Goal: Download file/media

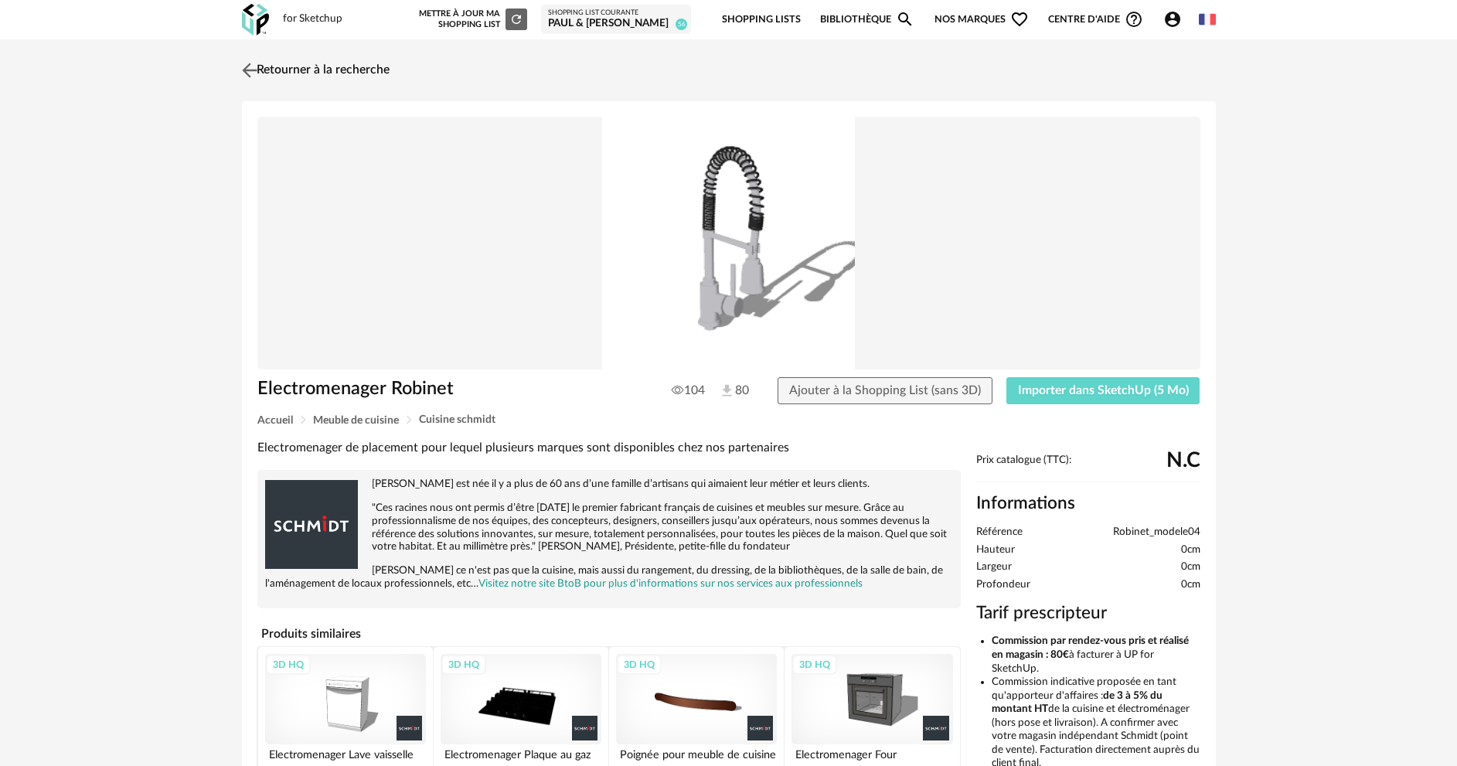
click at [364, 64] on link "Retourner à la recherche" at bounding box center [314, 70] width 152 height 34
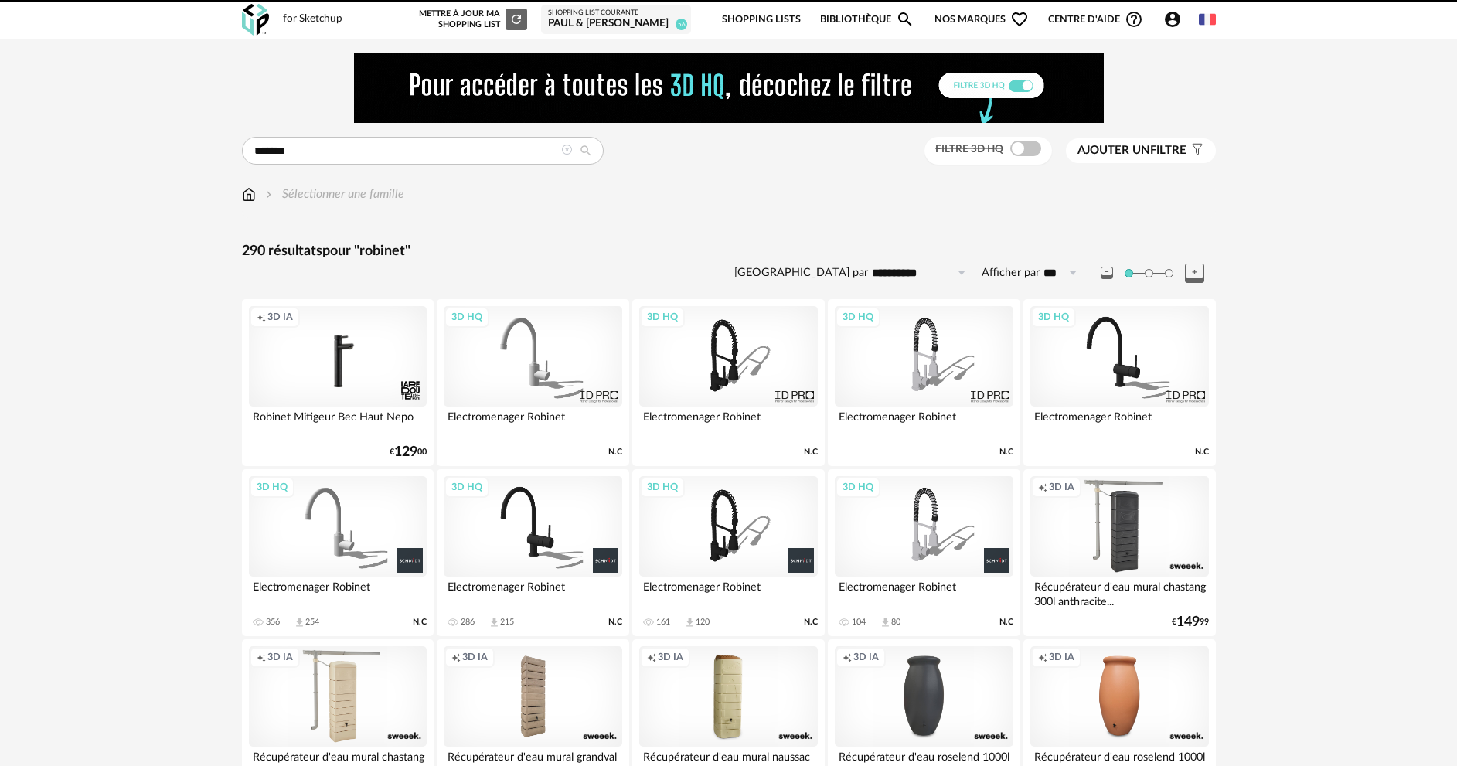
click at [392, 87] on img at bounding box center [729, 88] width 750 height 70
click at [308, 155] on input "*******" at bounding box center [423, 151] width 362 height 28
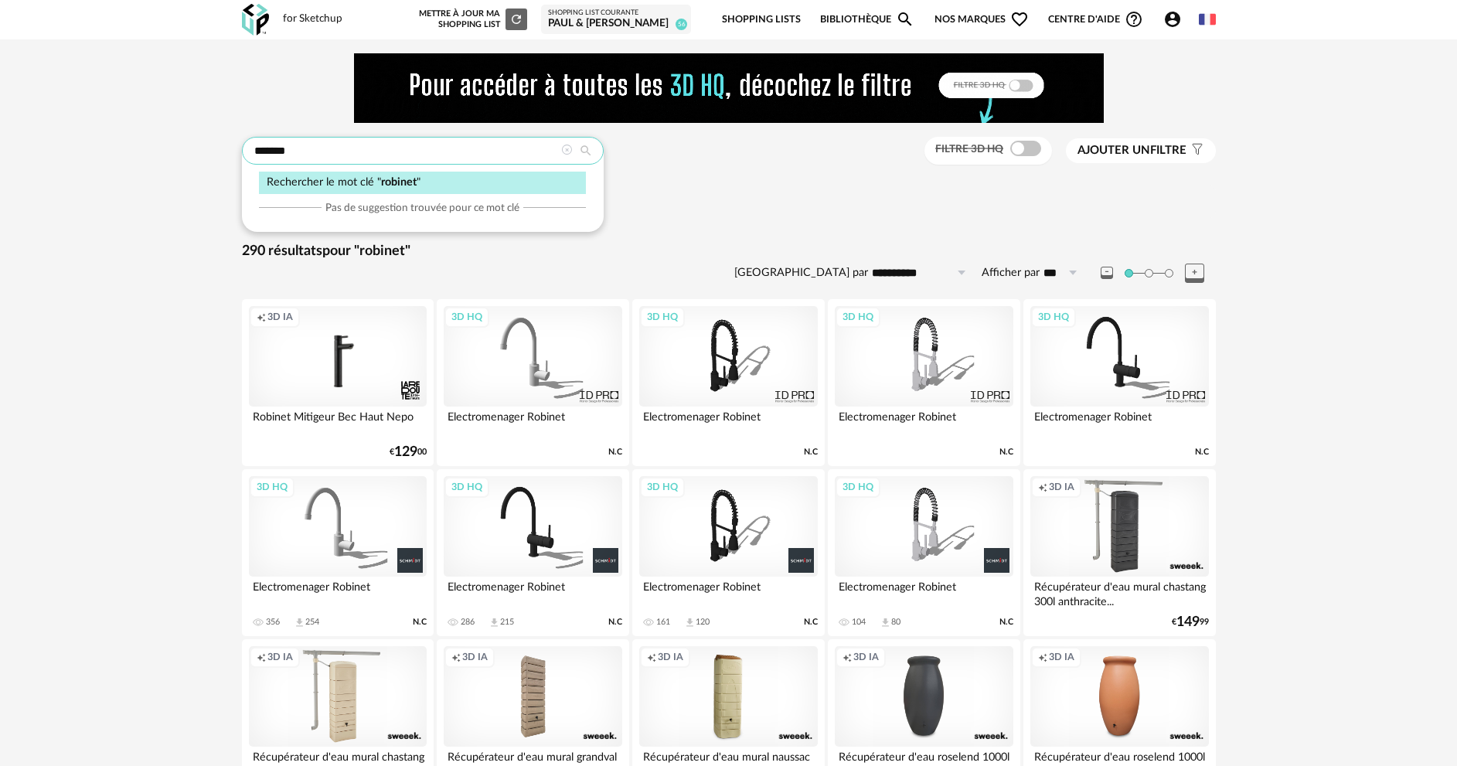
drag, startPoint x: 308, startPoint y: 155, endPoint x: 221, endPoint y: 150, distance: 86.7
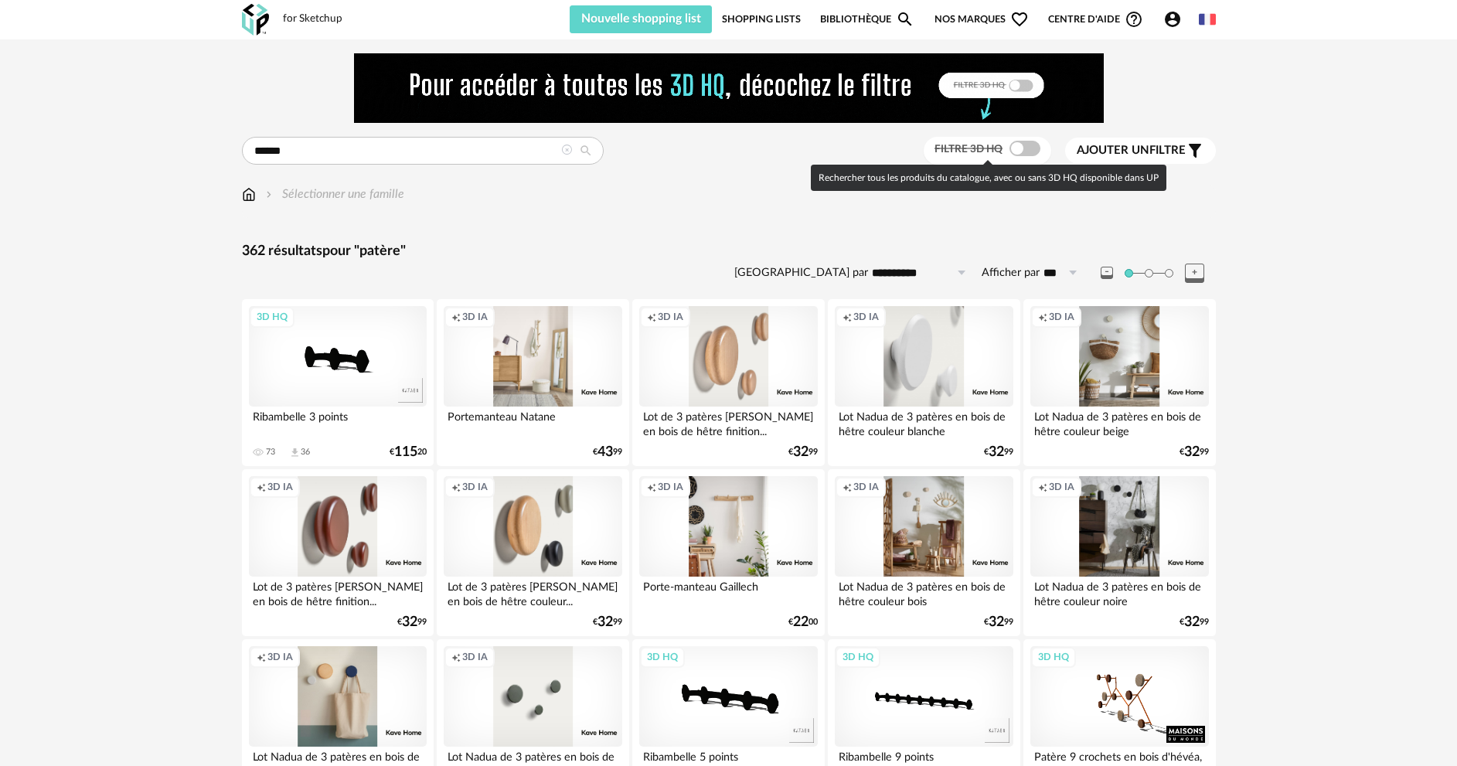
click at [1032, 146] on span at bounding box center [1025, 148] width 31 height 15
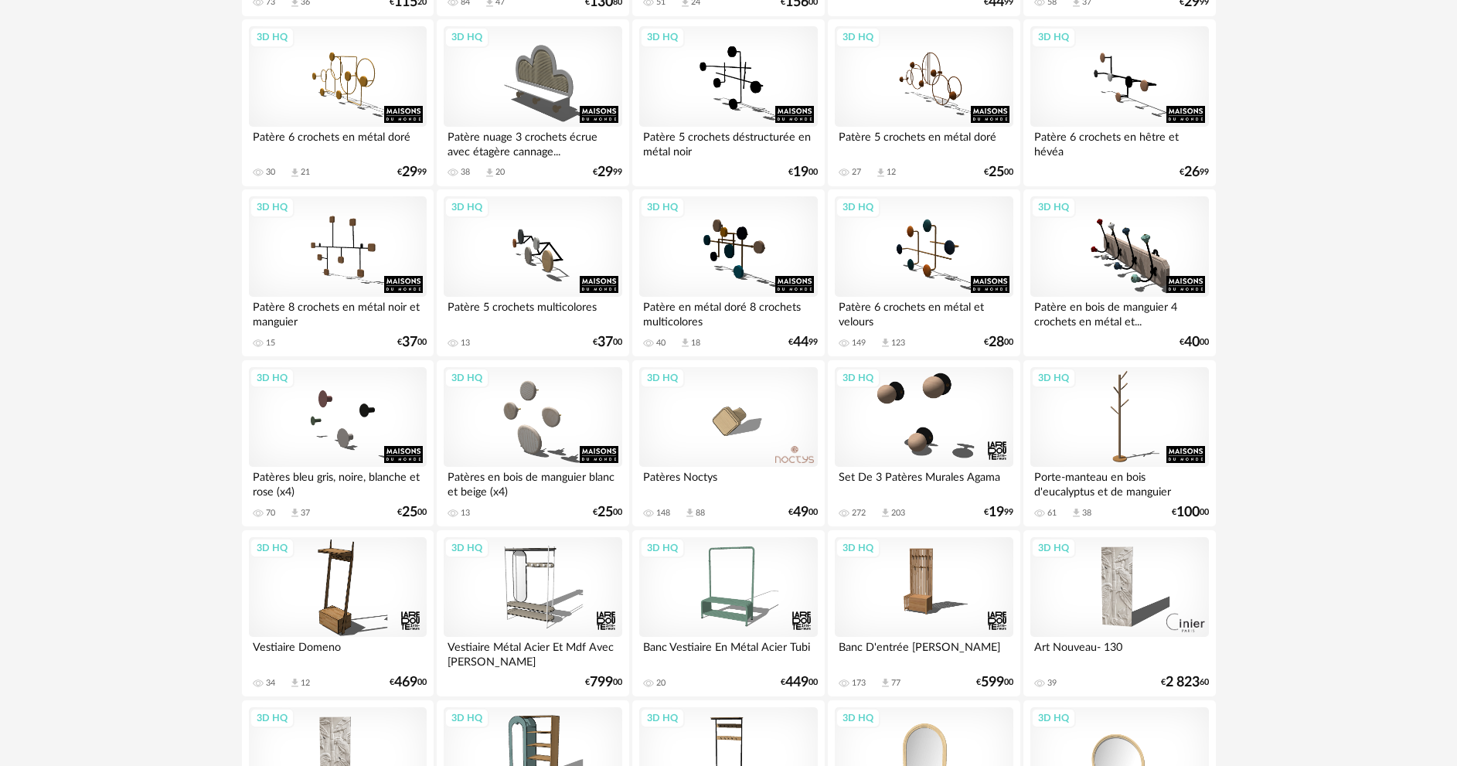
scroll to position [464, 0]
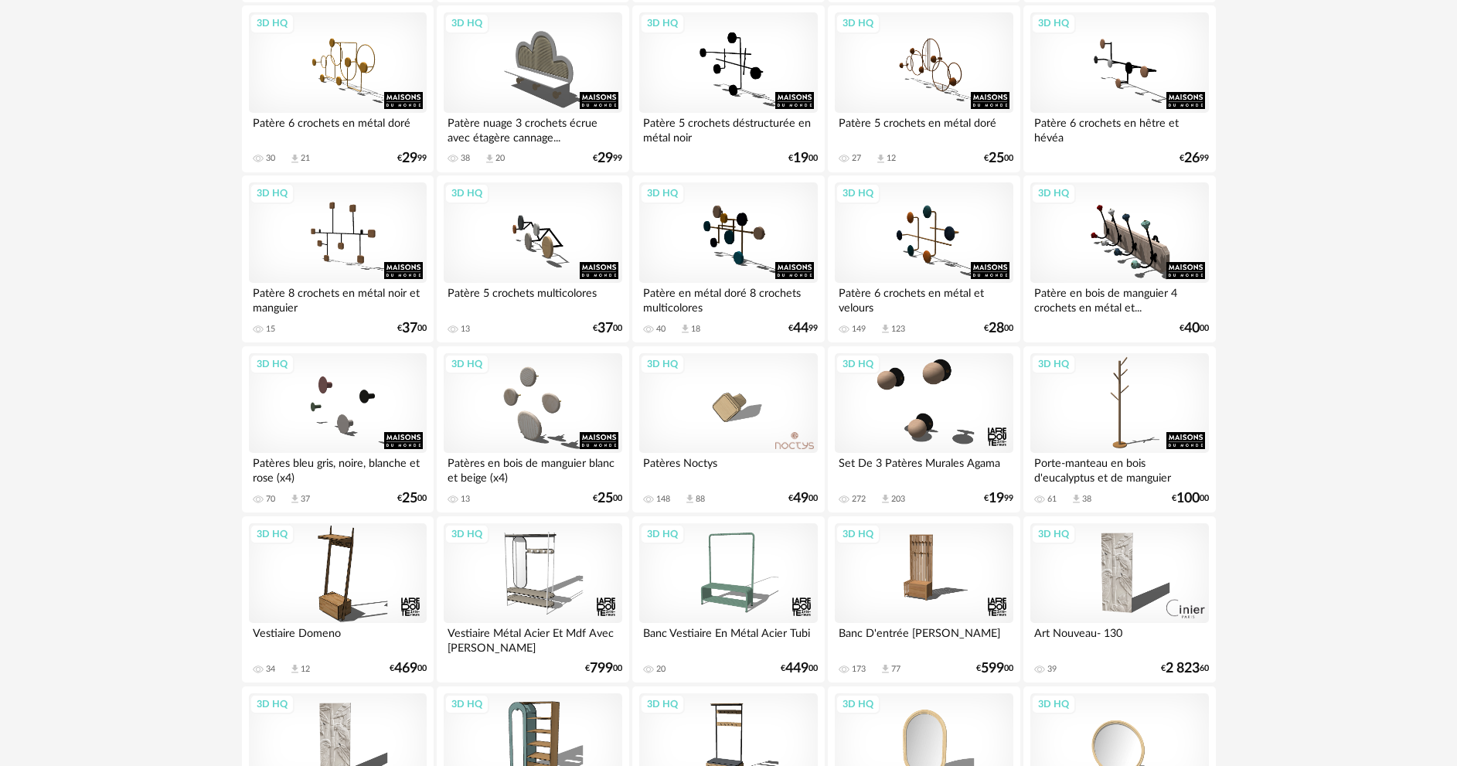
click at [741, 424] on div "3D HQ" at bounding box center [728, 403] width 178 height 100
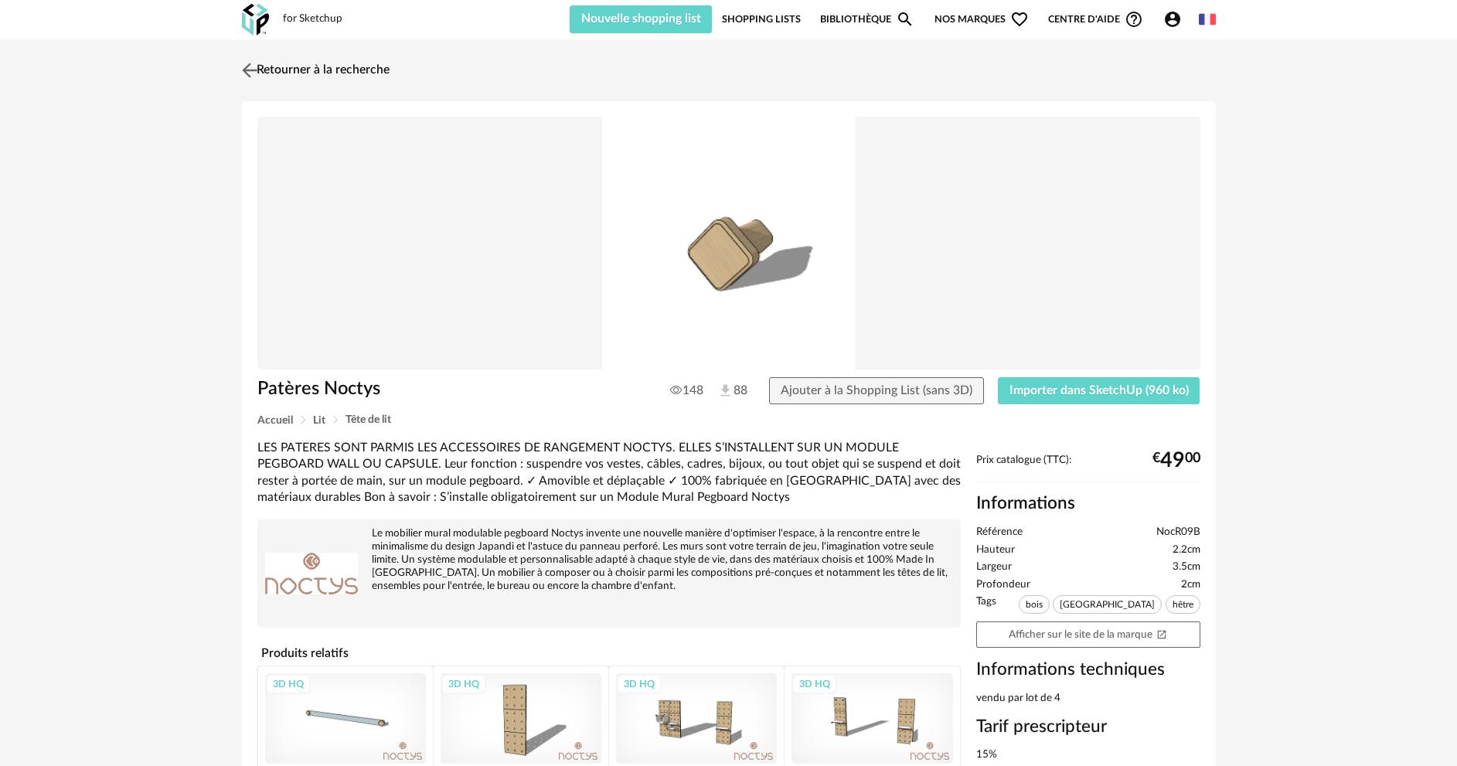
click at [324, 71] on link "Retourner à la recherche" at bounding box center [314, 70] width 152 height 34
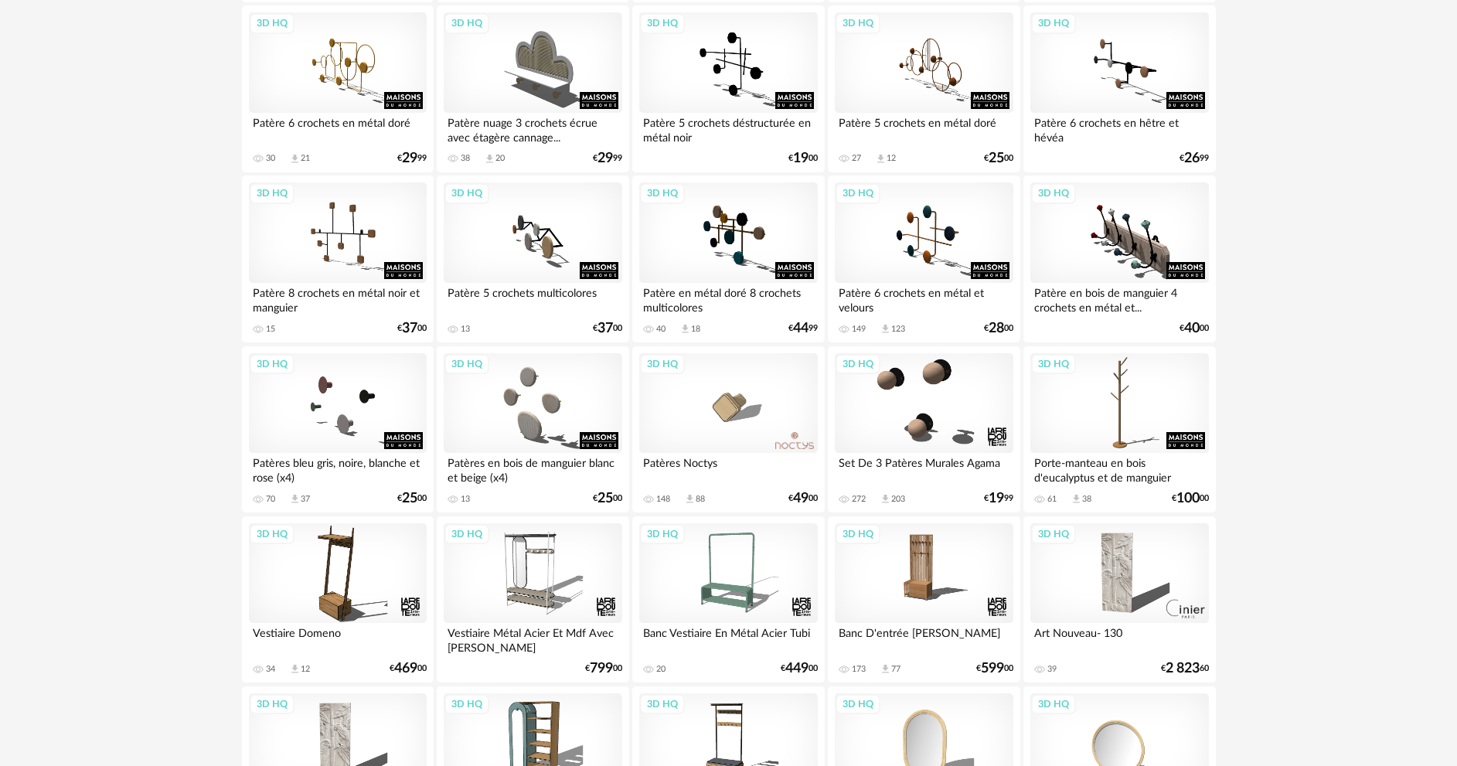
click at [728, 404] on div "3D HQ" at bounding box center [728, 403] width 178 height 100
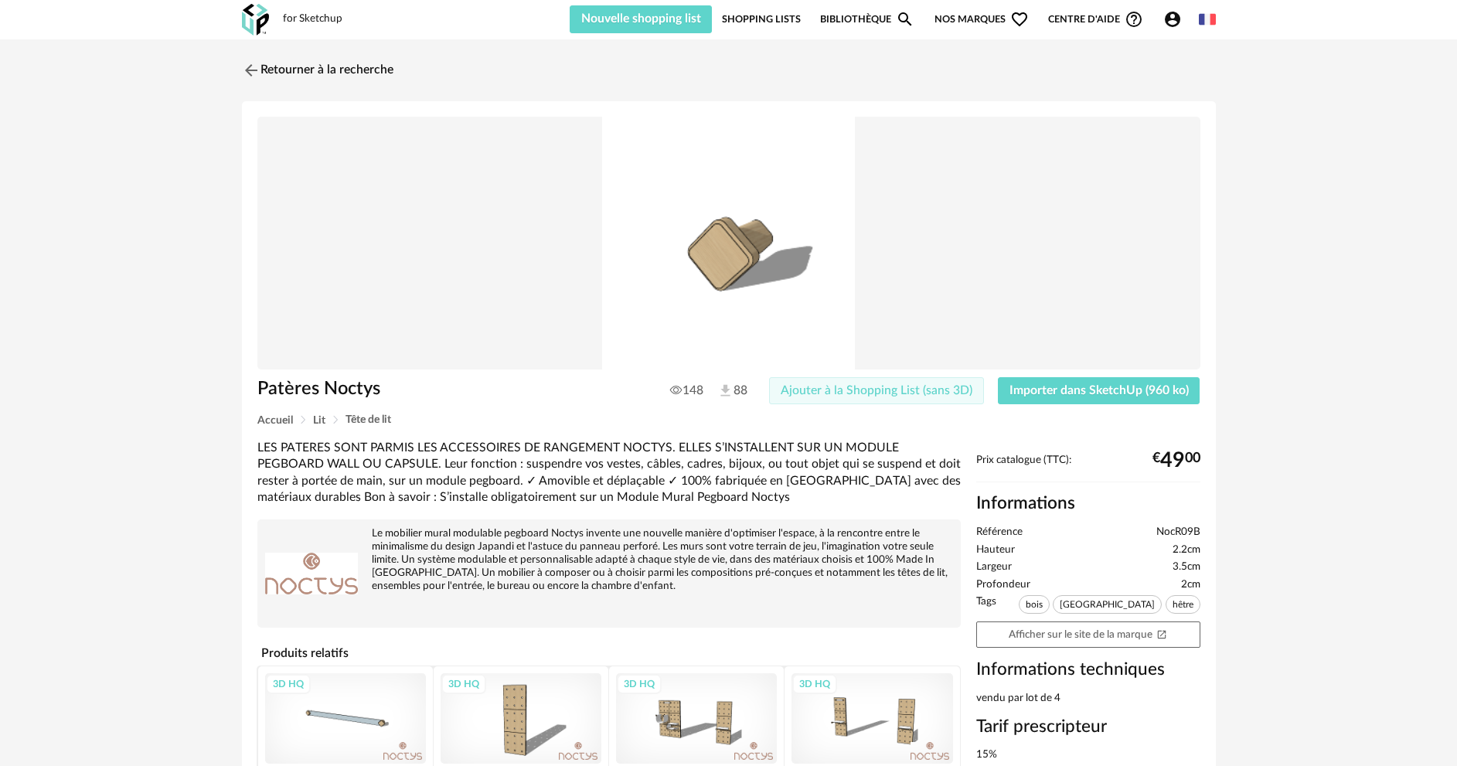
click at [826, 391] on span "Ajouter à la Shopping List (sans 3D)" at bounding box center [877, 390] width 192 height 12
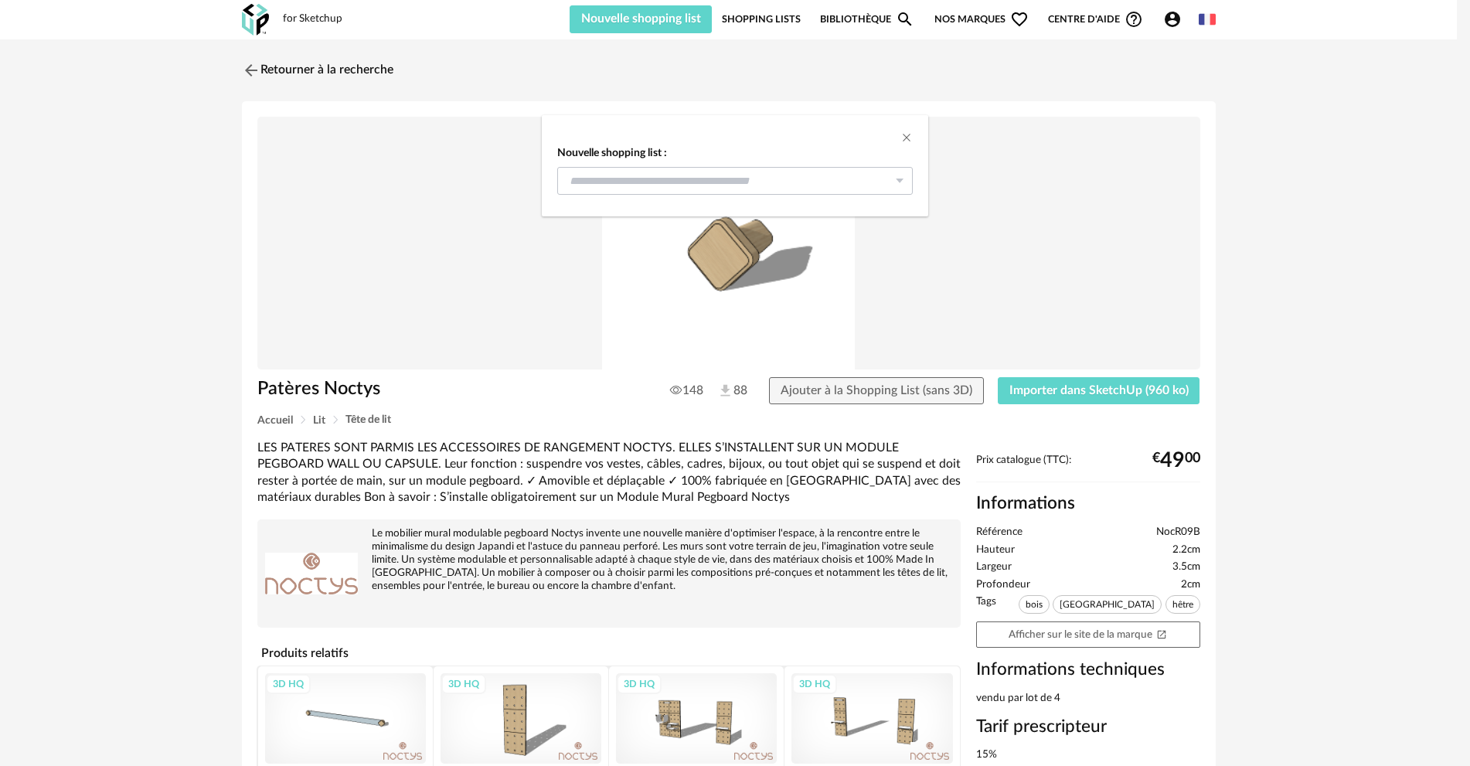
click at [899, 185] on icon "dialog" at bounding box center [899, 181] width 19 height 28
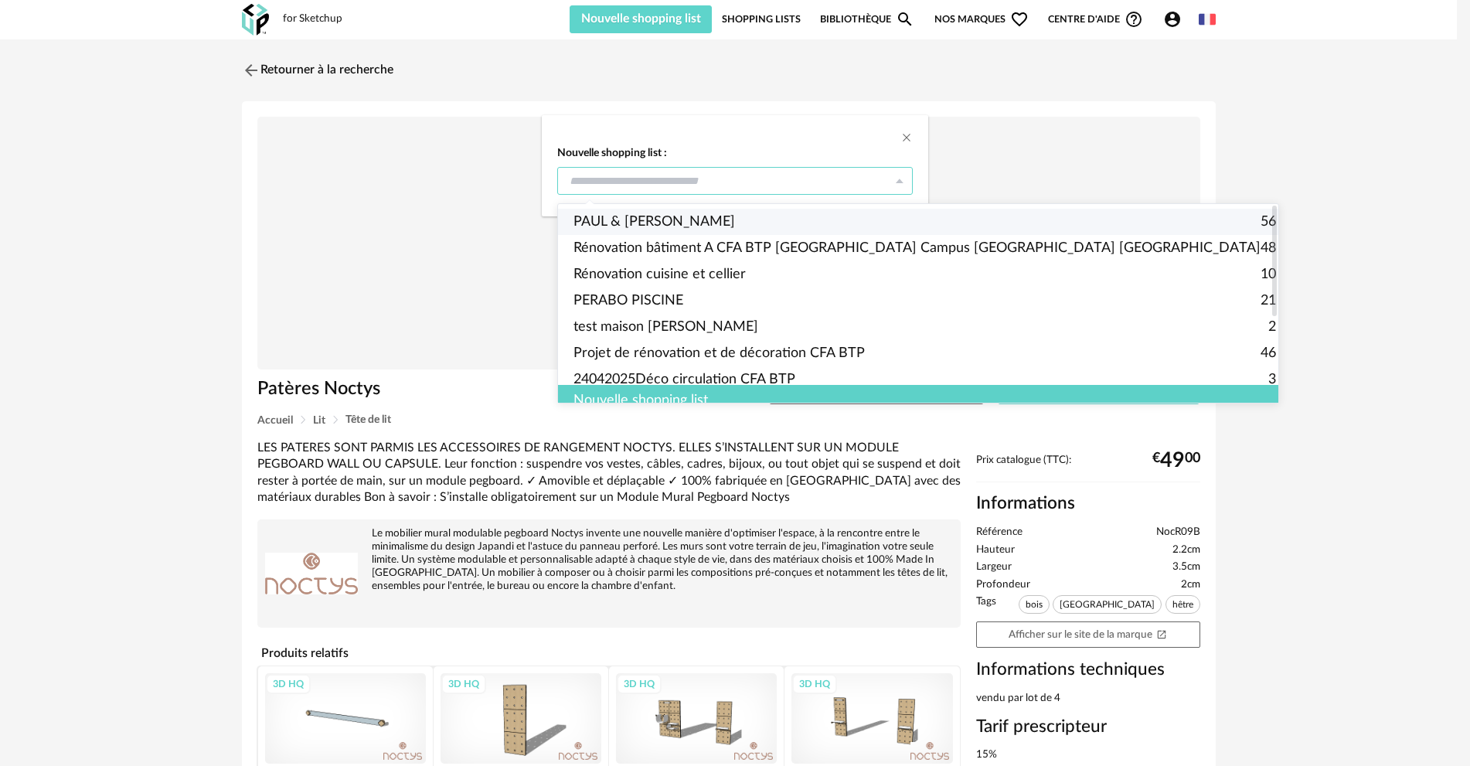
click at [645, 220] on span "PAUL & [PERSON_NAME]" at bounding box center [655, 222] width 162 height 26
type input "**********"
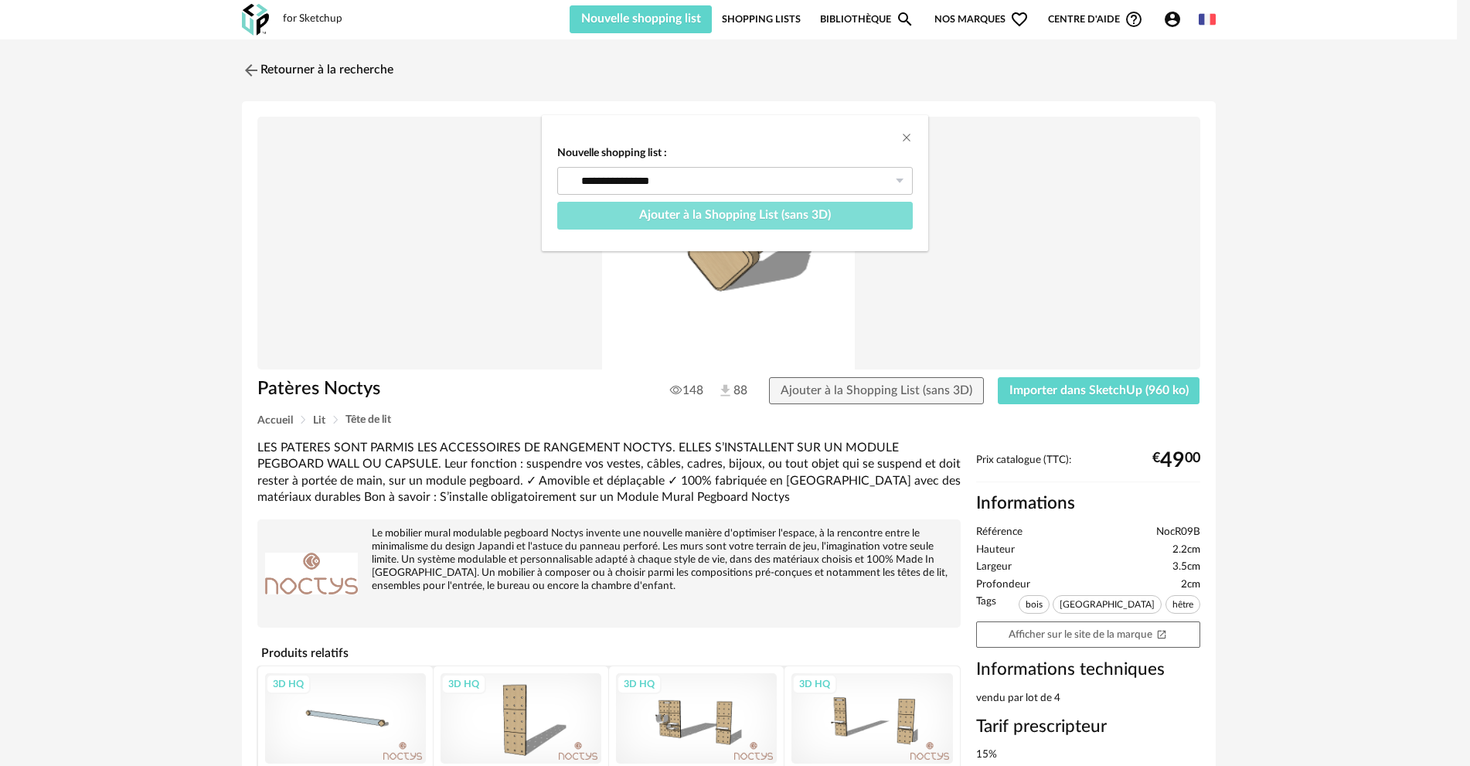
click at [815, 219] on span "Ajouter à la Shopping List (sans 3D)" at bounding box center [735, 215] width 192 height 12
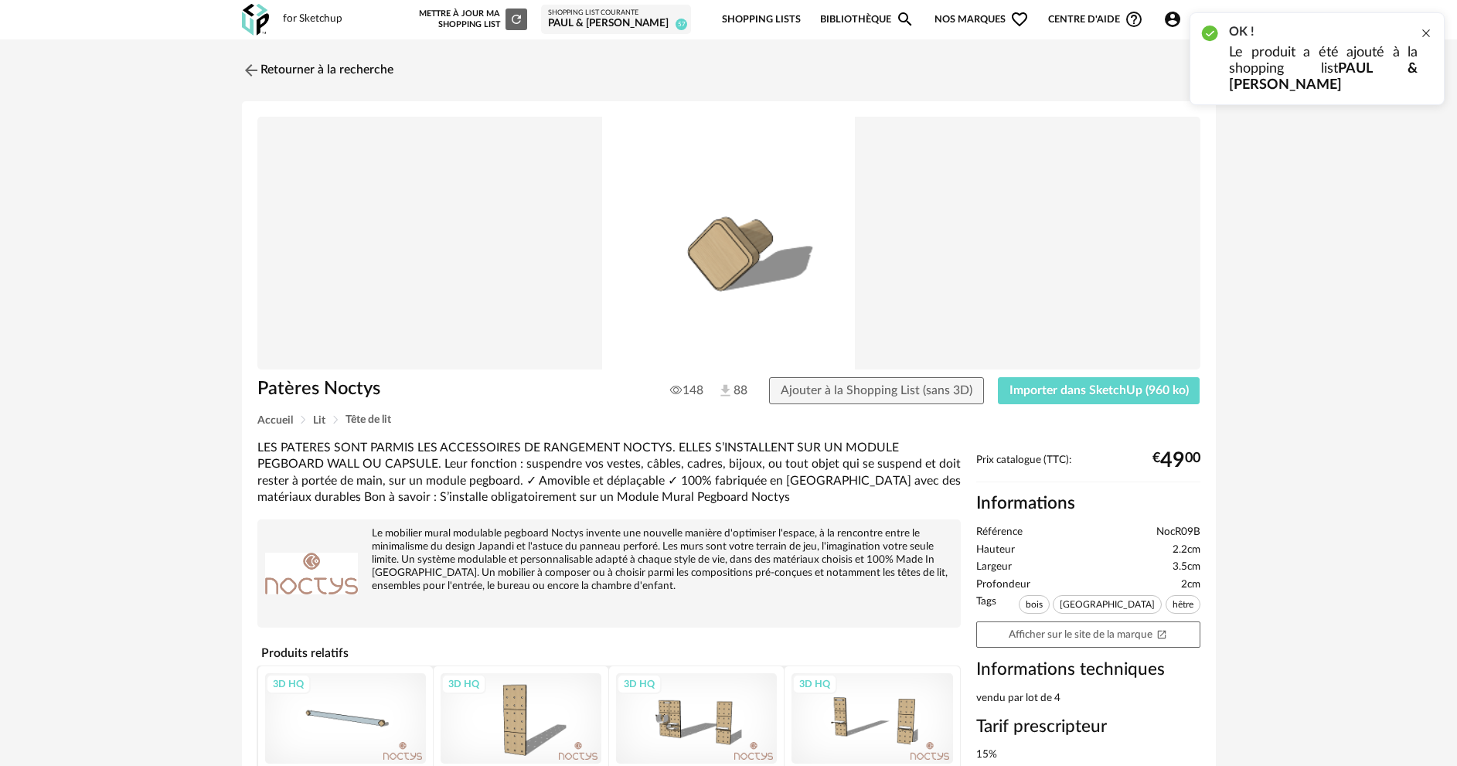
click at [1425, 35] on div at bounding box center [1426, 33] width 12 height 12
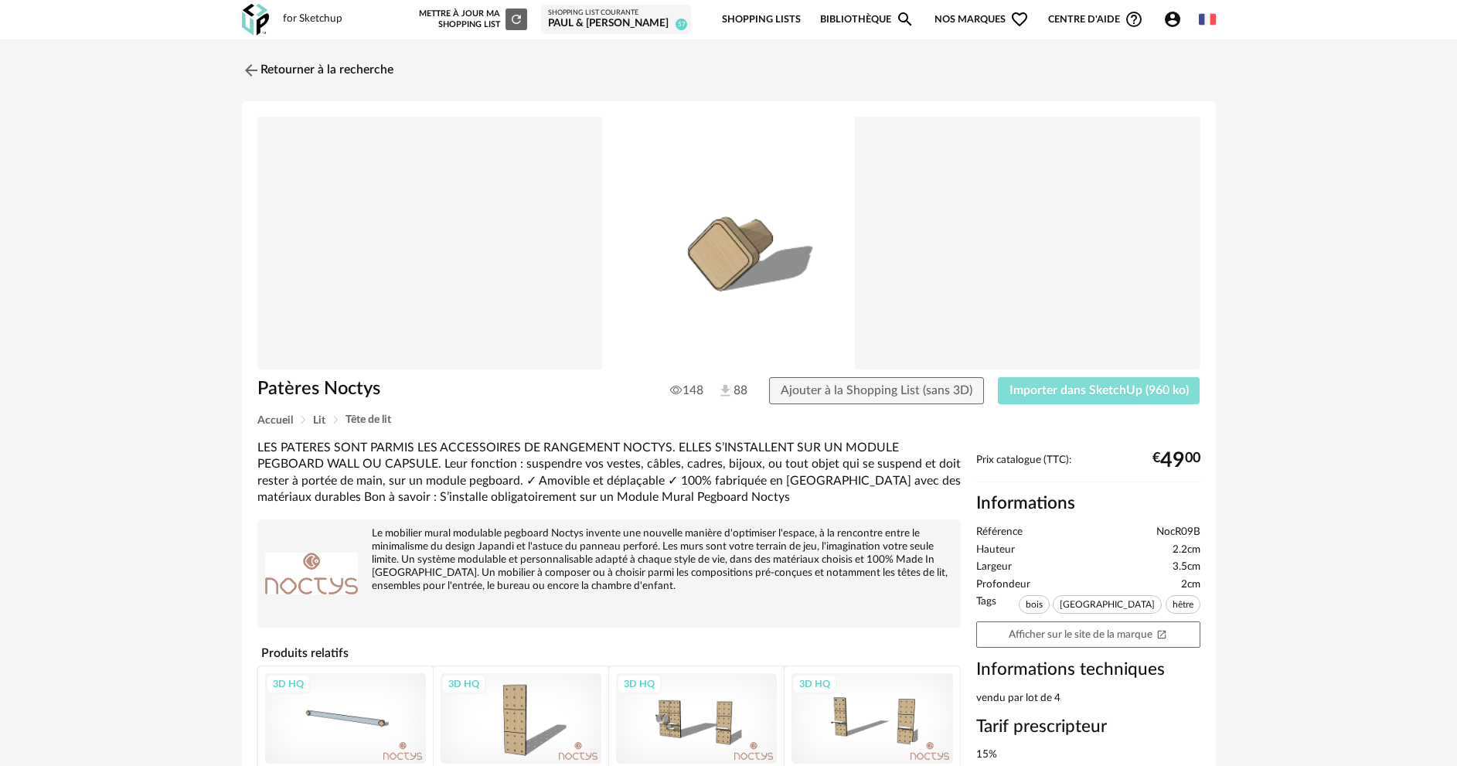
click at [1121, 390] on span "Importer dans SketchUp (960 ko)" at bounding box center [1099, 390] width 179 height 12
click at [356, 65] on link "Retourner à la recherche" at bounding box center [314, 70] width 152 height 34
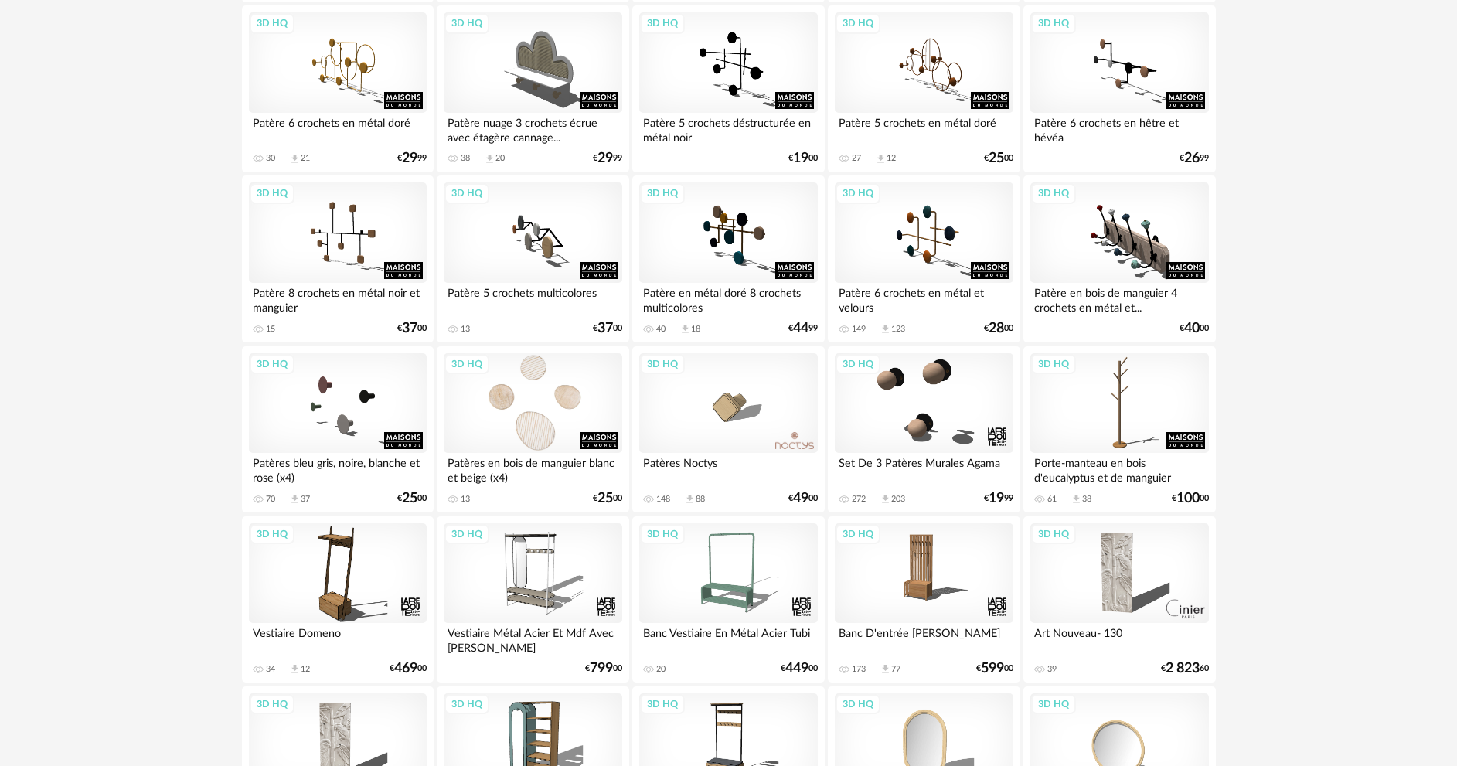
click at [510, 403] on div "3D HQ" at bounding box center [533, 403] width 178 height 100
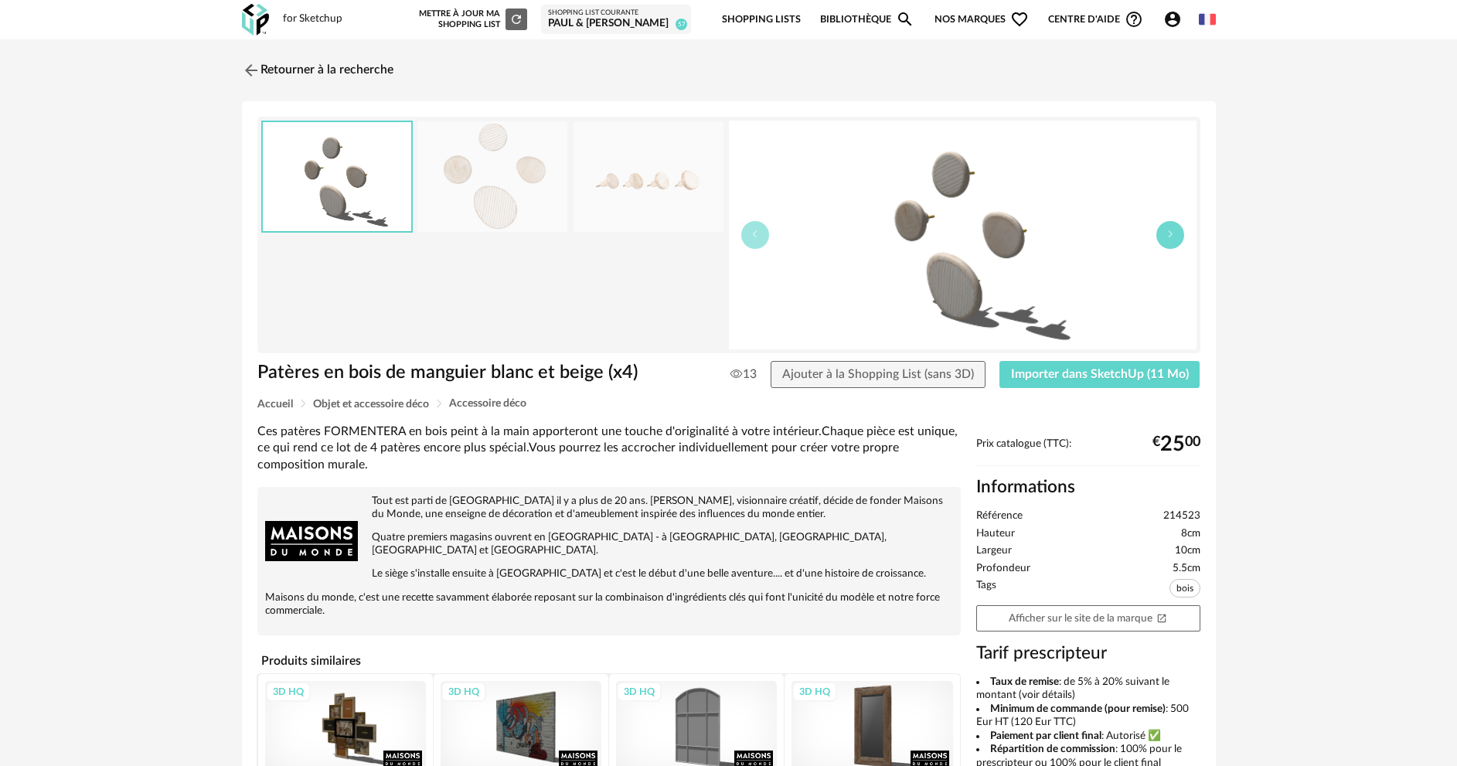
click at [1166, 238] on icon "button" at bounding box center [1170, 234] width 9 height 9
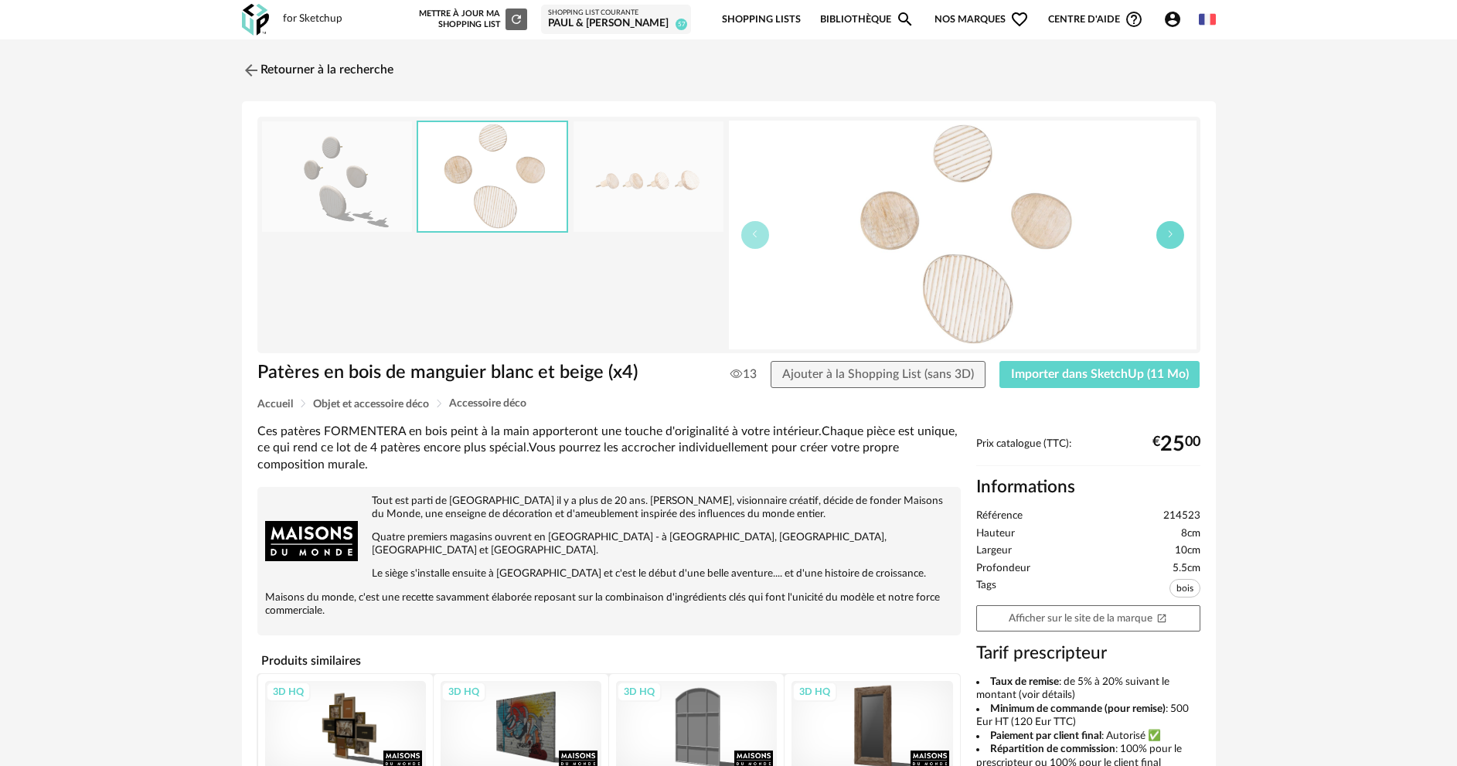
click at [1166, 238] on icon "button" at bounding box center [1170, 234] width 9 height 9
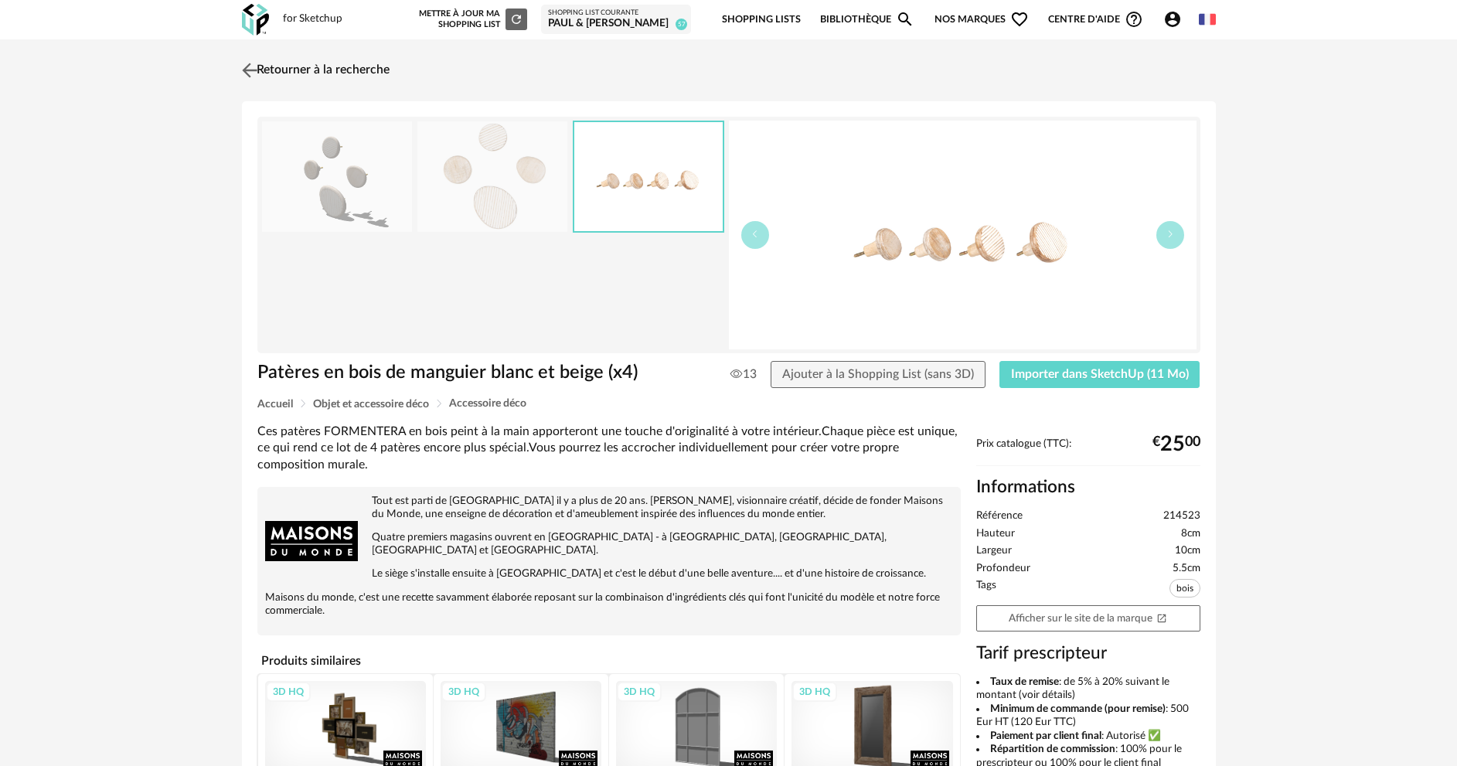
click at [315, 74] on link "Retourner à la recherche" at bounding box center [314, 70] width 152 height 34
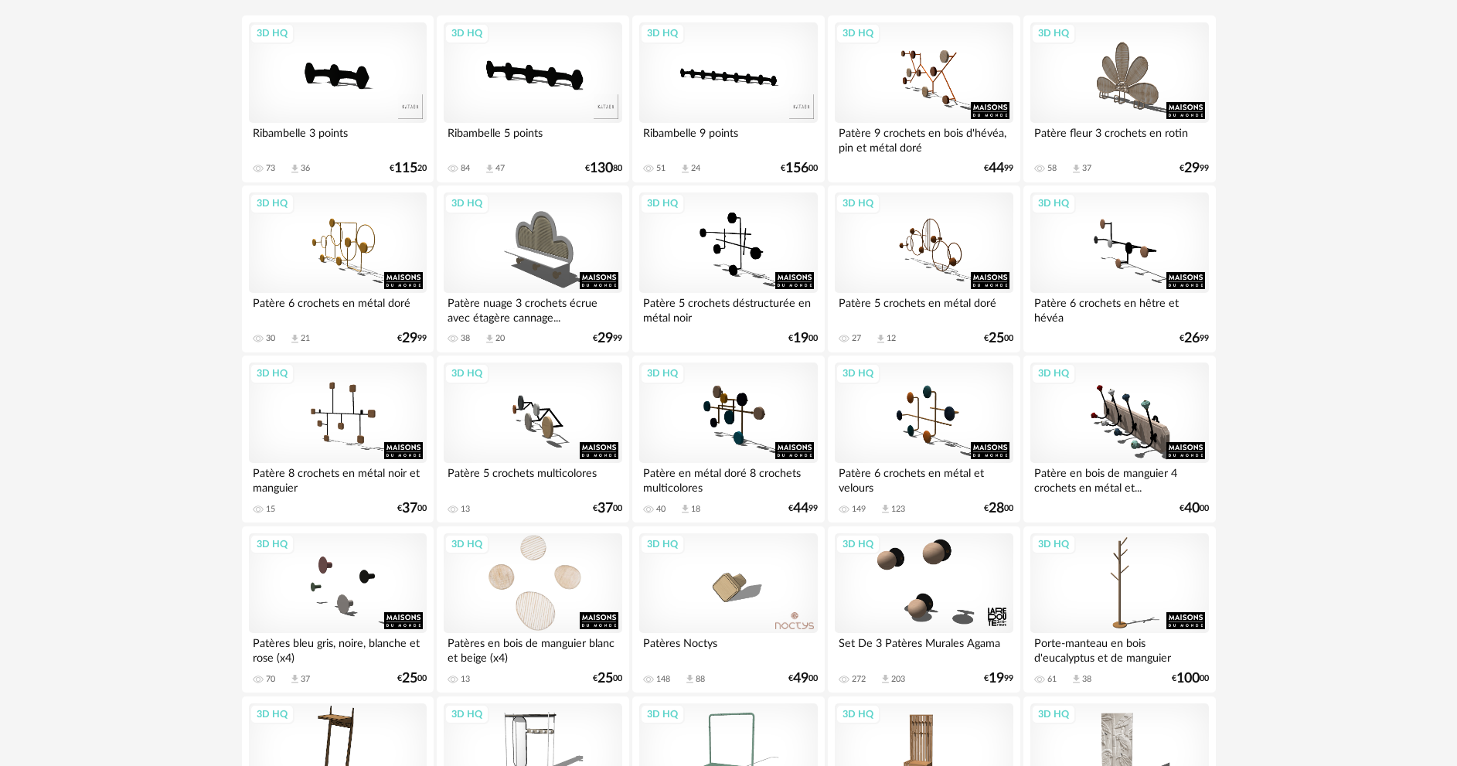
scroll to position [366, 0]
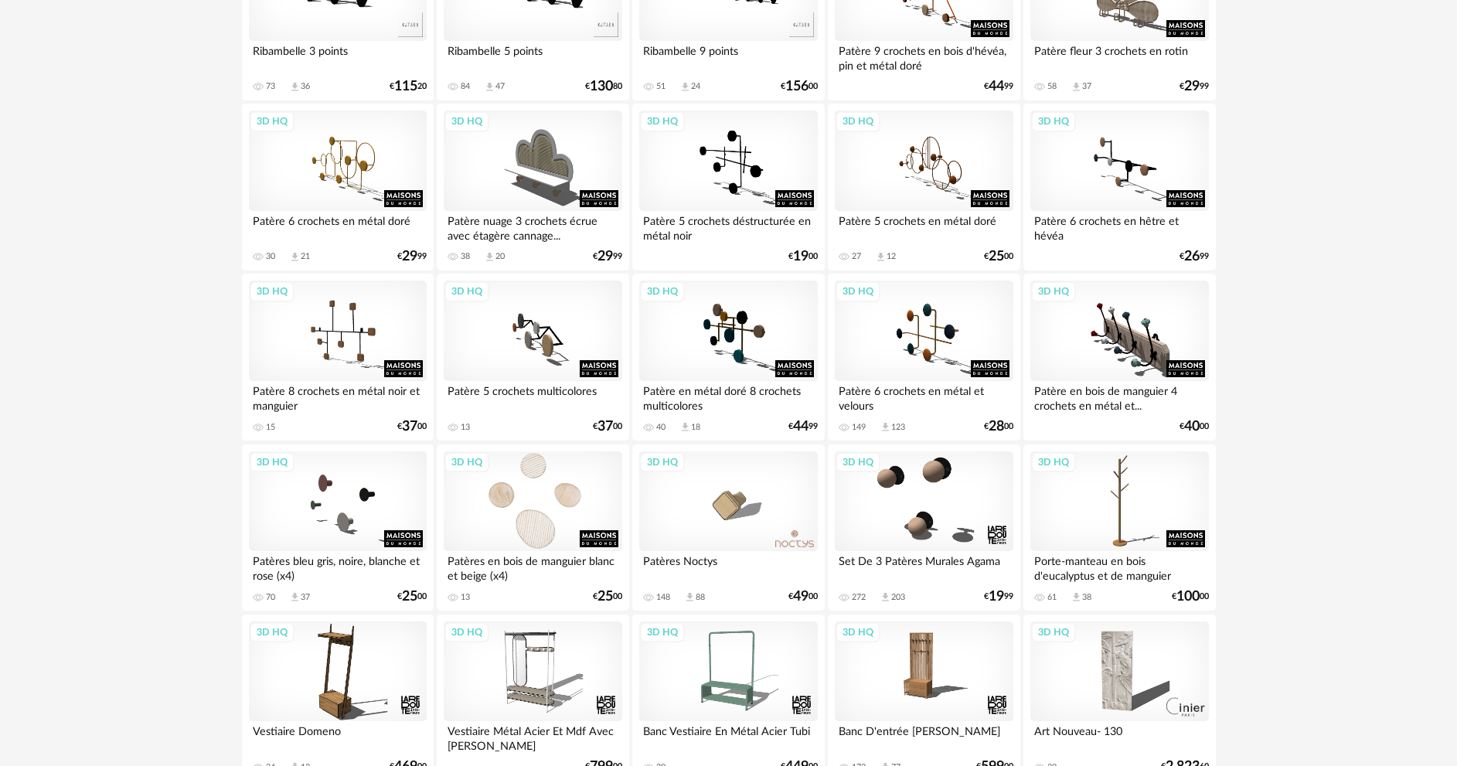
click at [516, 506] on div "3D HQ" at bounding box center [533, 501] width 178 height 100
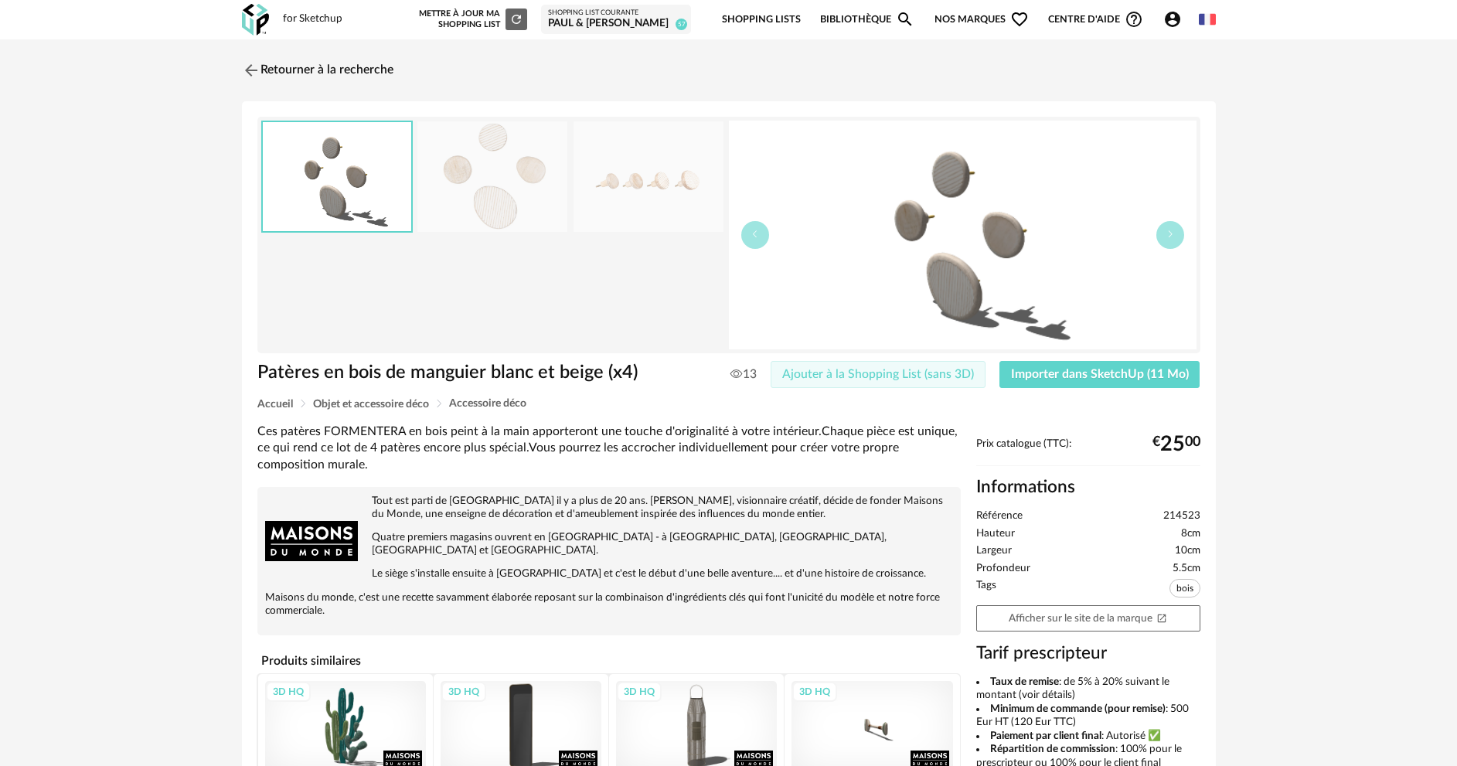
click at [883, 376] on span "Ajouter à la Shopping List (sans 3D)" at bounding box center [878, 374] width 192 height 12
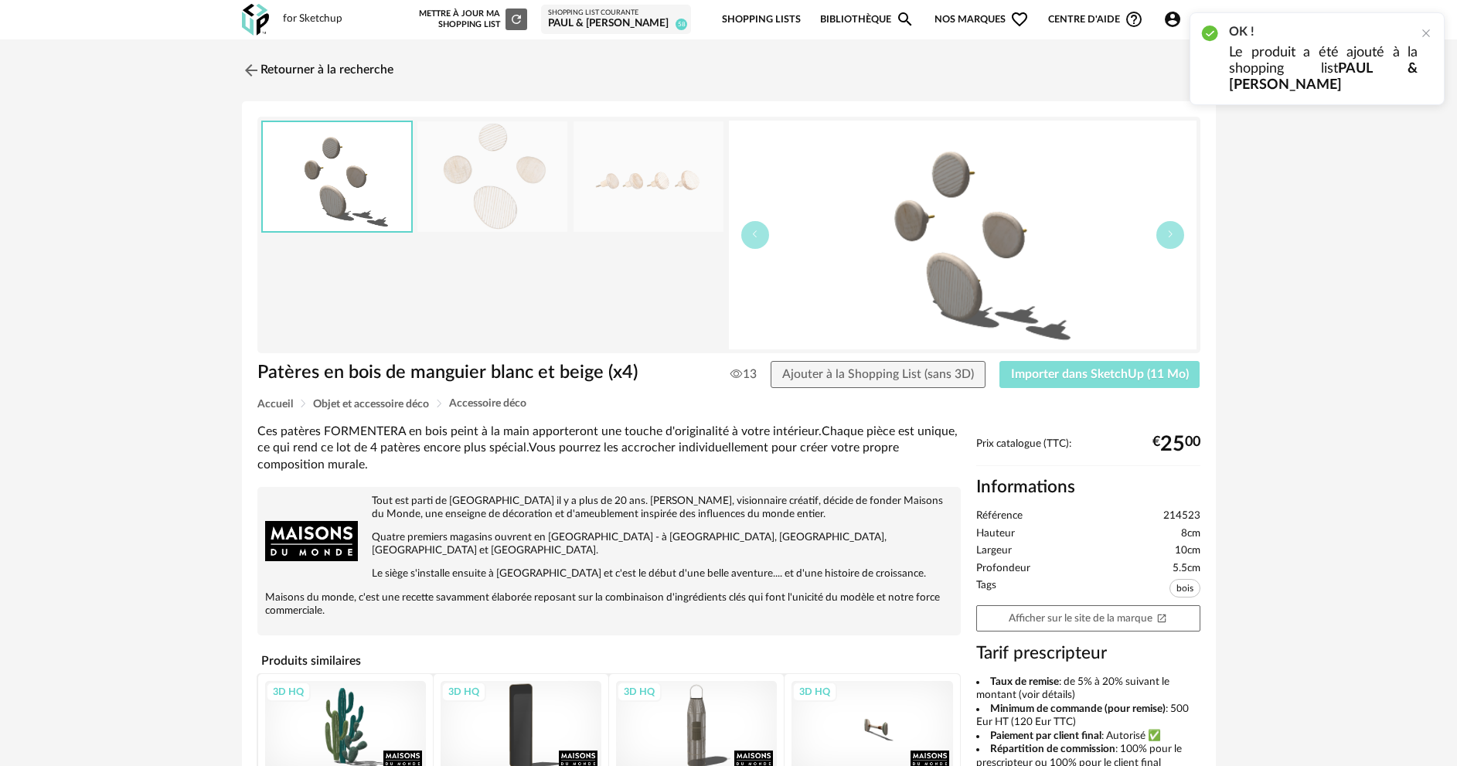
click at [1050, 377] on span "Importer dans SketchUp (11 Mo)" at bounding box center [1100, 374] width 178 height 12
